Goal: Check status: Check status

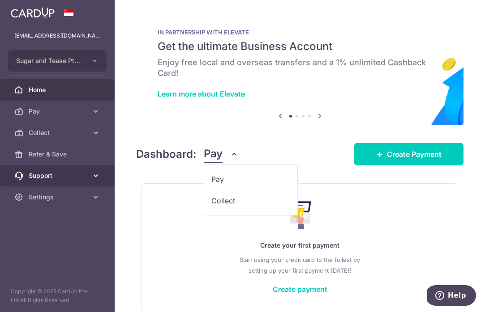
click at [81, 182] on link "Support" at bounding box center [57, 175] width 115 height 21
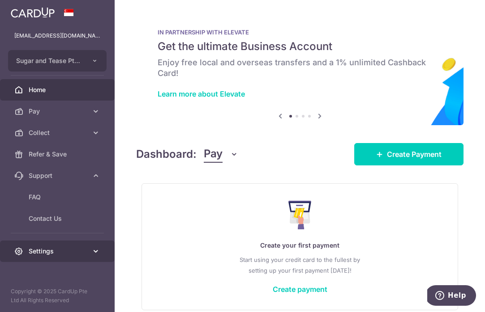
click at [35, 255] on span "Settings" at bounding box center [58, 251] width 59 height 9
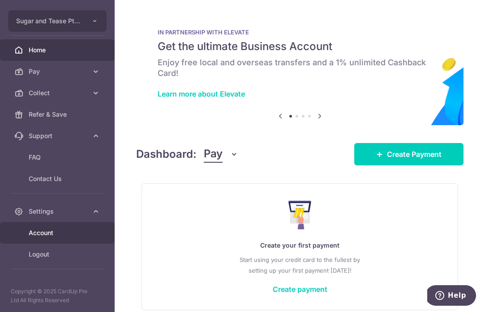
scroll to position [40, 0]
click at [49, 230] on span "Account" at bounding box center [58, 233] width 59 height 9
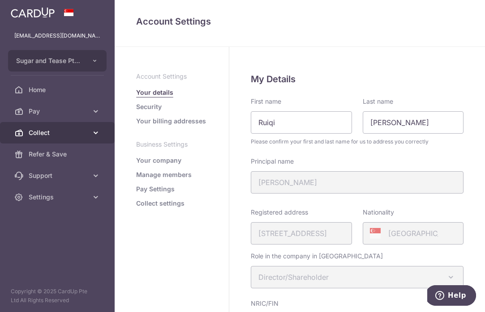
click at [50, 140] on link "Collect" at bounding box center [57, 132] width 115 height 21
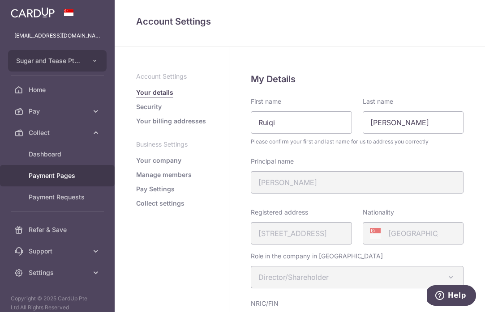
click at [47, 177] on span "Payment Pages" at bounding box center [58, 175] width 59 height 9
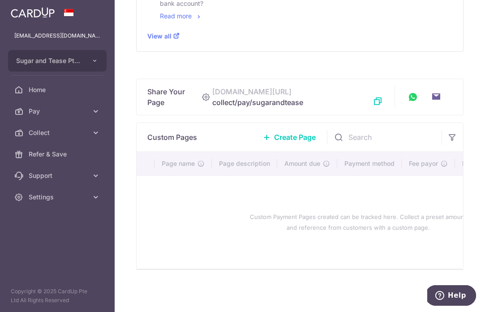
scroll to position [317, 0]
click at [235, 202] on div "Custom Payment Pages created can be tracked here. Collect a preset amount and r…" at bounding box center [357, 222] width 421 height 79
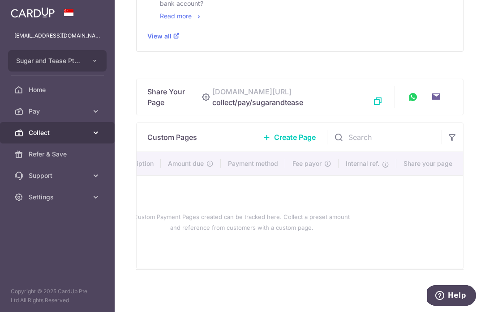
scroll to position [0, 120]
click at [45, 131] on span "Collect" at bounding box center [58, 132] width 59 height 9
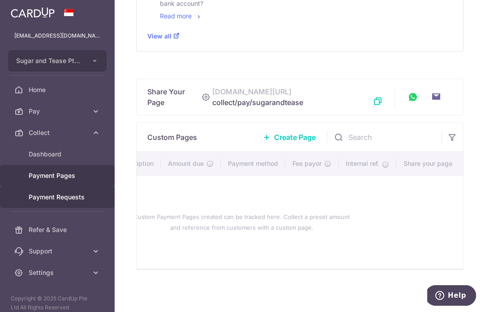
click at [51, 195] on span "Payment Requests" at bounding box center [58, 197] width 59 height 9
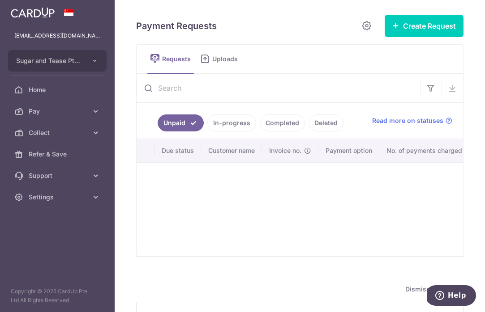
click at [285, 124] on link "Completed" at bounding box center [282, 123] width 45 height 17
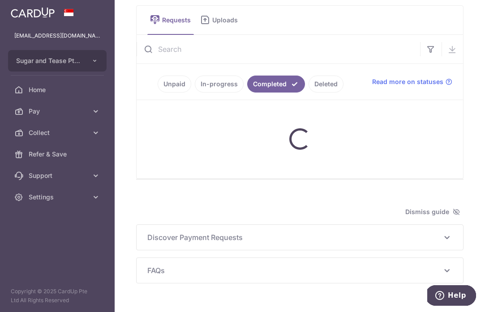
scroll to position [39, 0]
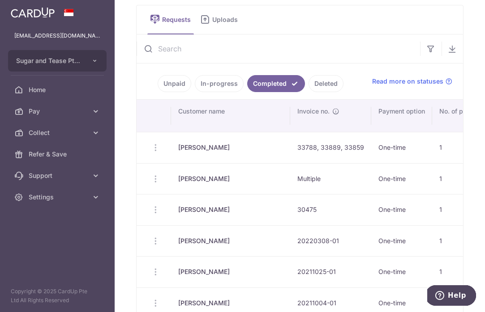
click at [153, 147] on td at bounding box center [153, 147] width 34 height 31
click at [157, 148] on td at bounding box center [153, 147] width 34 height 31
click at [154, 147] on td at bounding box center [153, 147] width 34 height 31
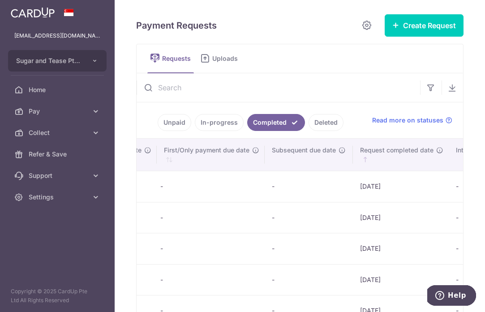
scroll to position [0, 834]
click at [358, 187] on td "08/08/2025" at bounding box center [406, 186] width 96 height 31
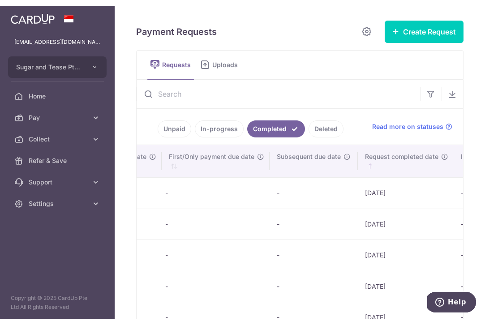
scroll to position [0, 0]
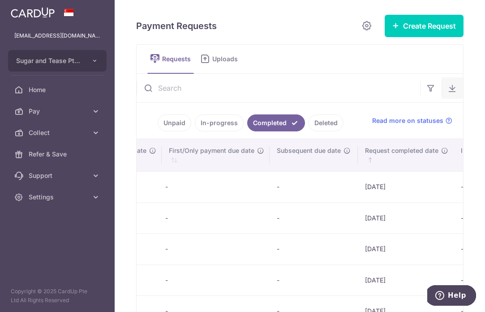
click at [456, 87] on icon "button" at bounding box center [452, 88] width 9 height 9
click at [480, 91] on div "Payment Requests Create Request Single Request Multiple Requests Requests Uploa…" at bounding box center [300, 156] width 370 height 312
click at [345, 98] on input "text" at bounding box center [277, 88] width 283 height 29
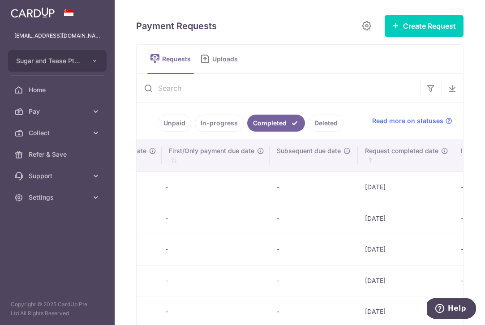
click at [358, 186] on td "08/08/2025" at bounding box center [406, 186] width 96 height 31
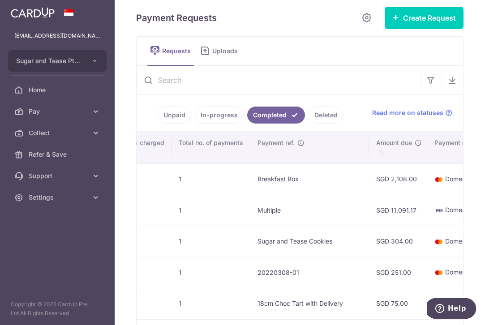
scroll to position [0, 320]
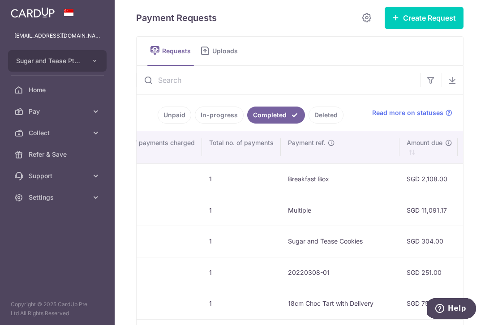
click at [281, 183] on td "Breakfast Box" at bounding box center [340, 178] width 119 height 31
click at [281, 174] on td "Breakfast Box" at bounding box center [340, 178] width 119 height 31
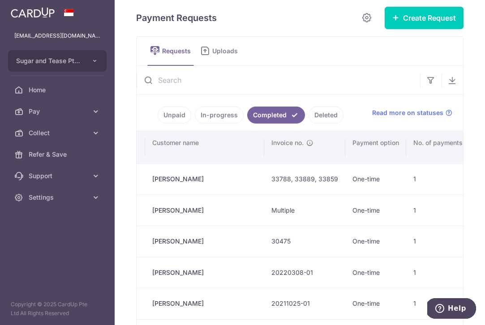
scroll to position [0, 21]
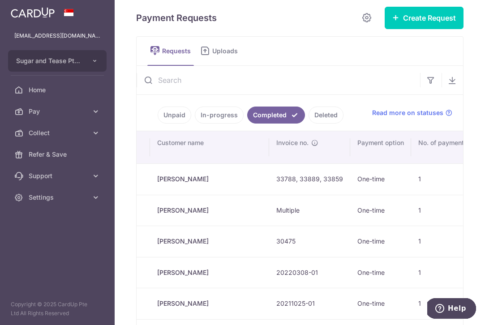
click at [210, 180] on td "Amelia Lie" at bounding box center [209, 178] width 119 height 31
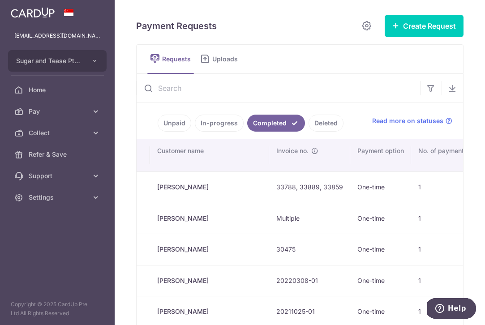
click at [185, 183] on td "Amelia Lie" at bounding box center [209, 186] width 119 height 31
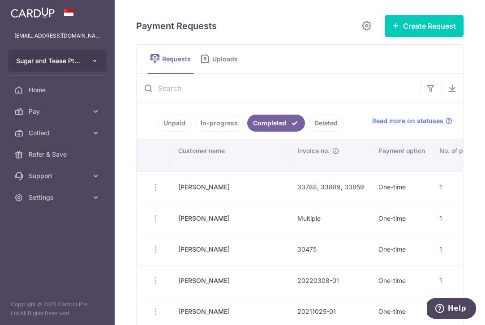
click at [94, 69] on button "Sugar and Tease Pte Ltd" at bounding box center [57, 60] width 98 height 21
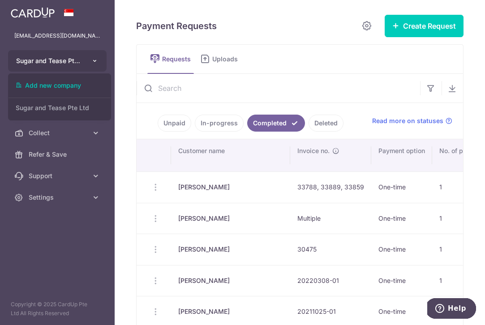
click at [94, 69] on button "Sugar and Tease Pte Ltd" at bounding box center [57, 60] width 98 height 21
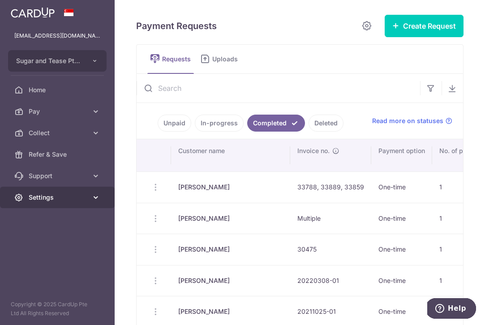
click at [90, 194] on link "Settings" at bounding box center [57, 197] width 115 height 21
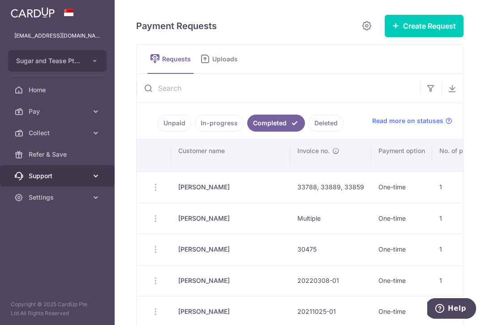
click at [95, 177] on icon at bounding box center [95, 175] width 9 height 9
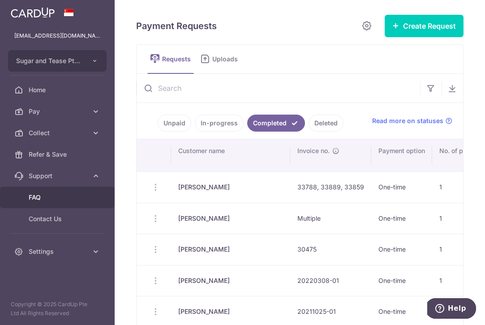
click at [38, 203] on link "FAQ" at bounding box center [57, 197] width 115 height 21
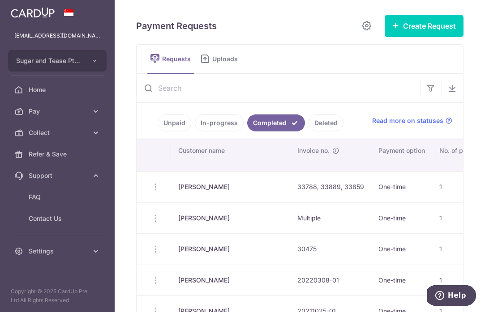
click at [219, 54] on link "Uploads" at bounding box center [220, 59] width 47 height 29
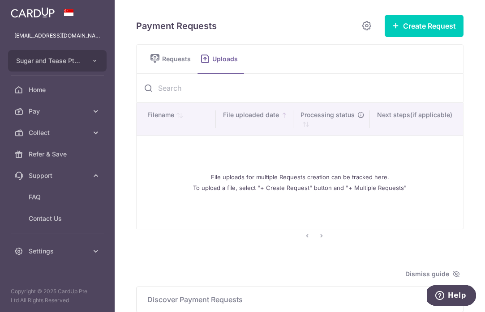
click at [171, 62] on span "Requests" at bounding box center [178, 59] width 32 height 9
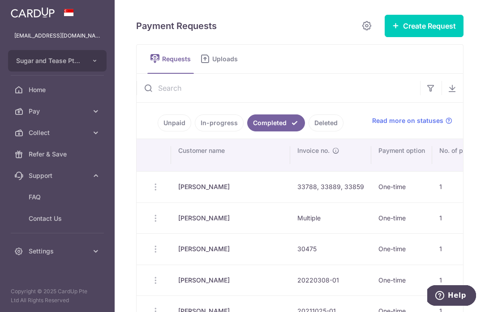
click at [268, 128] on link "Completed" at bounding box center [276, 123] width 58 height 17
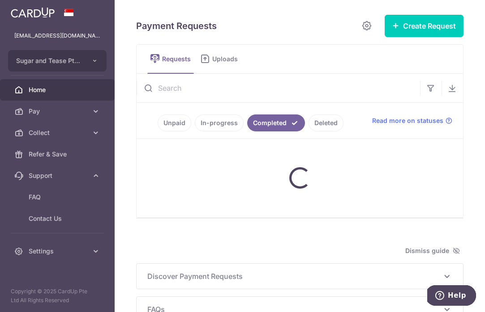
click at [49, 90] on span "Home" at bounding box center [58, 89] width 59 height 9
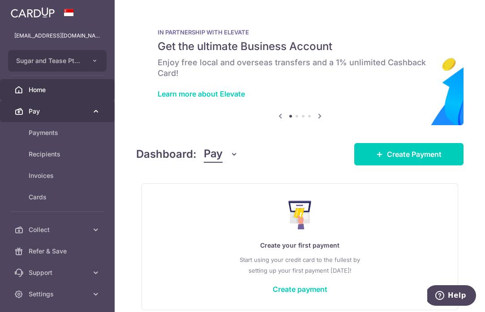
click at [93, 116] on icon at bounding box center [95, 111] width 9 height 9
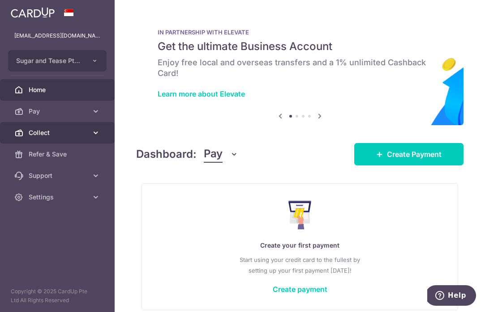
click at [96, 130] on icon at bounding box center [95, 132] width 9 height 9
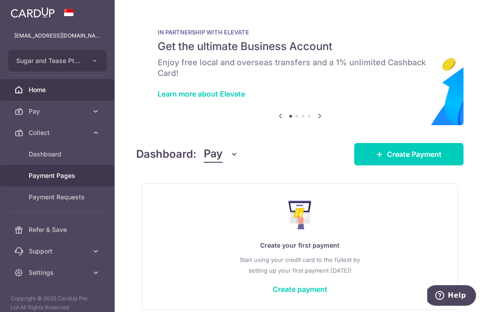
click at [51, 175] on span "Payment Pages" at bounding box center [58, 175] width 59 height 9
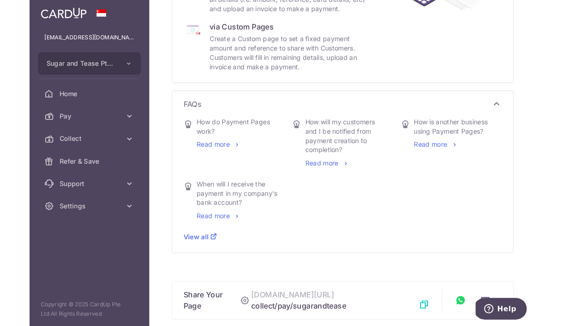
scroll to position [129, 0]
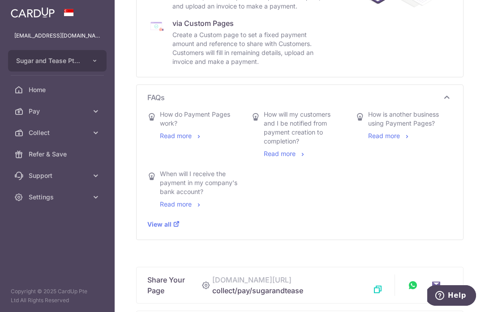
click at [286, 154] on link "Read more" at bounding box center [285, 154] width 43 height 8
